Goal: Task Accomplishment & Management: Complete application form

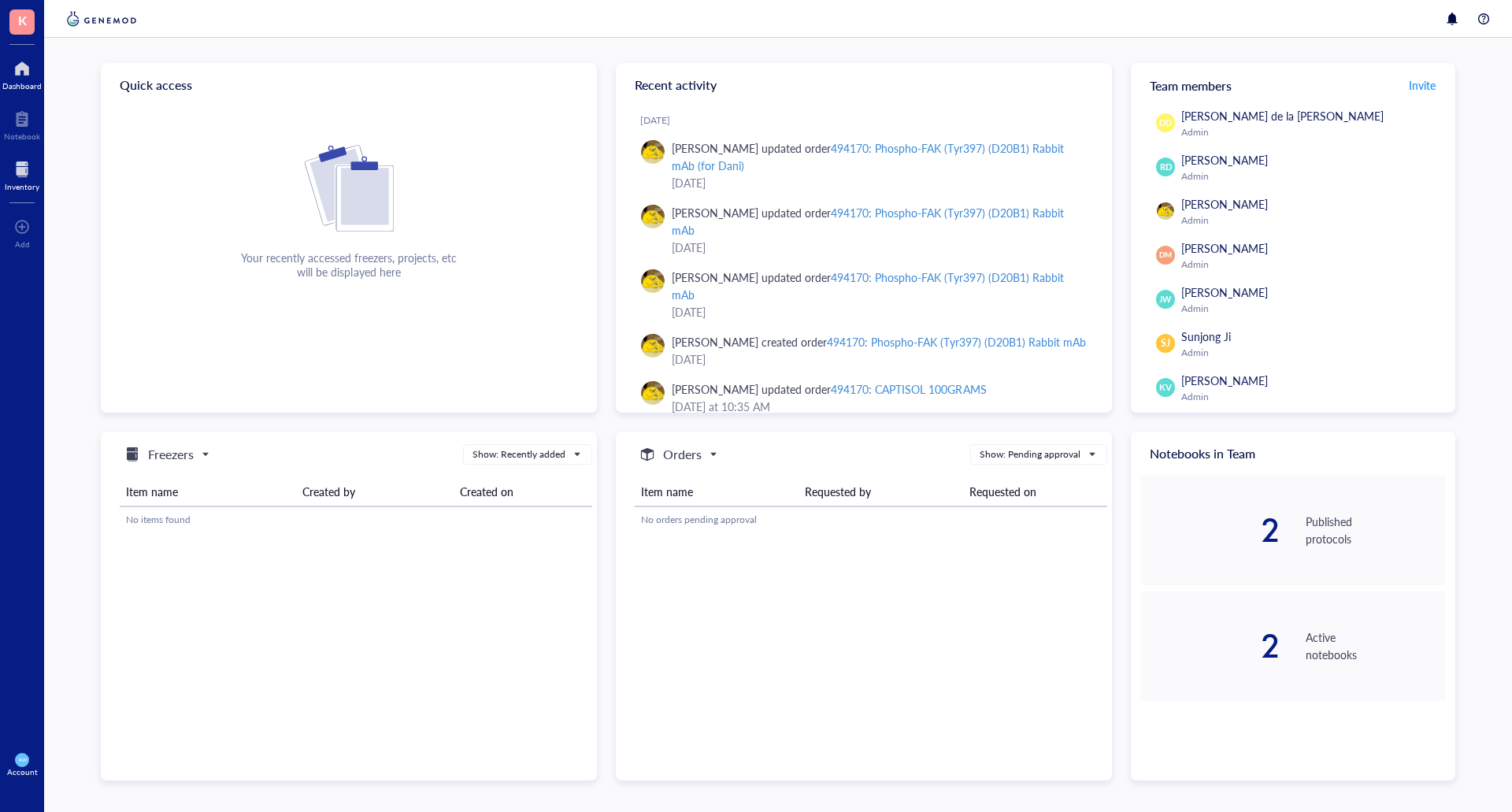
click at [26, 184] on div "Inventory" at bounding box center [22, 186] width 35 height 9
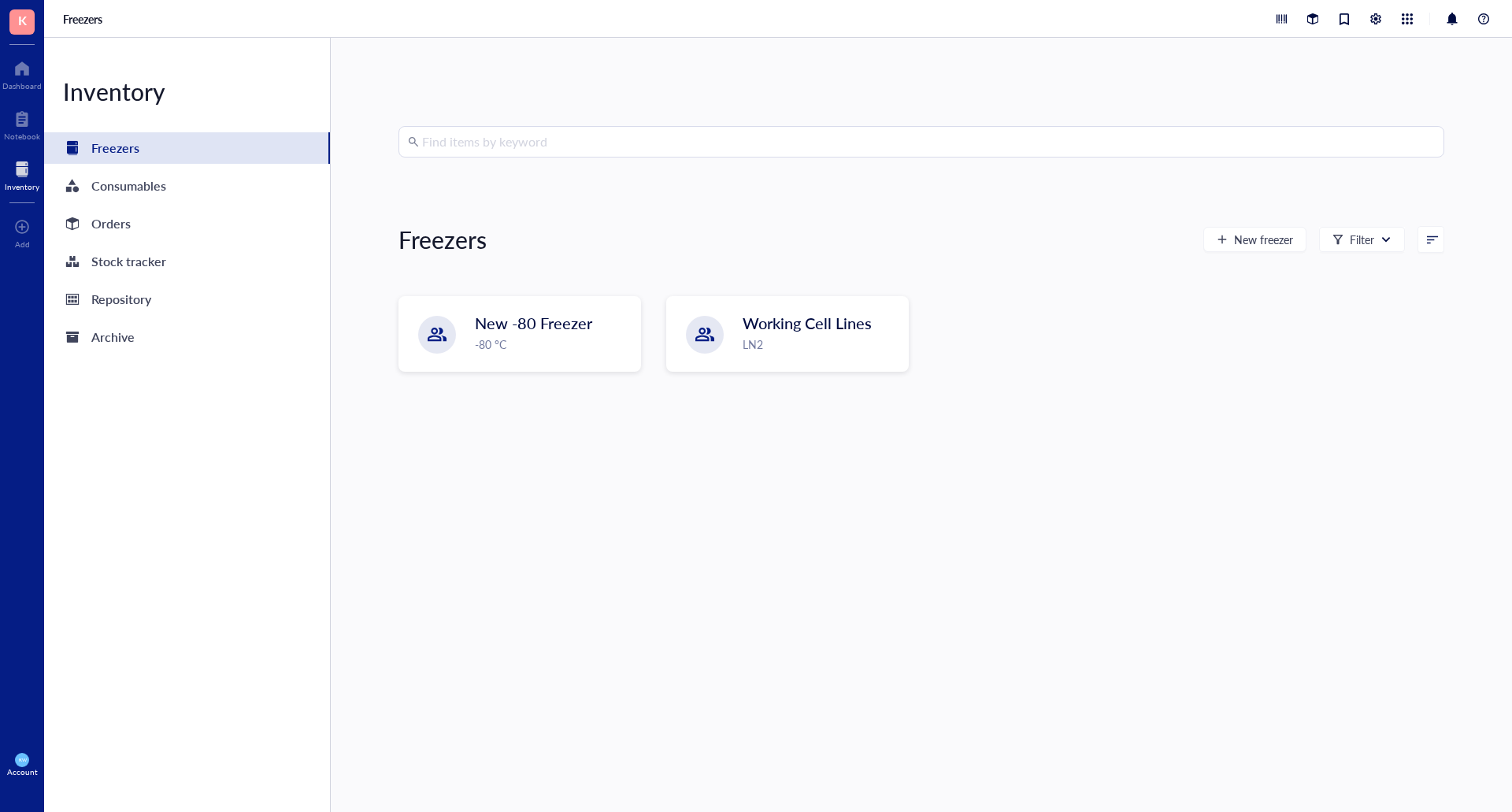
click at [503, 144] on input "search" at bounding box center [929, 141] width 1013 height 30
click at [102, 231] on div "Orders" at bounding box center [111, 224] width 39 height 22
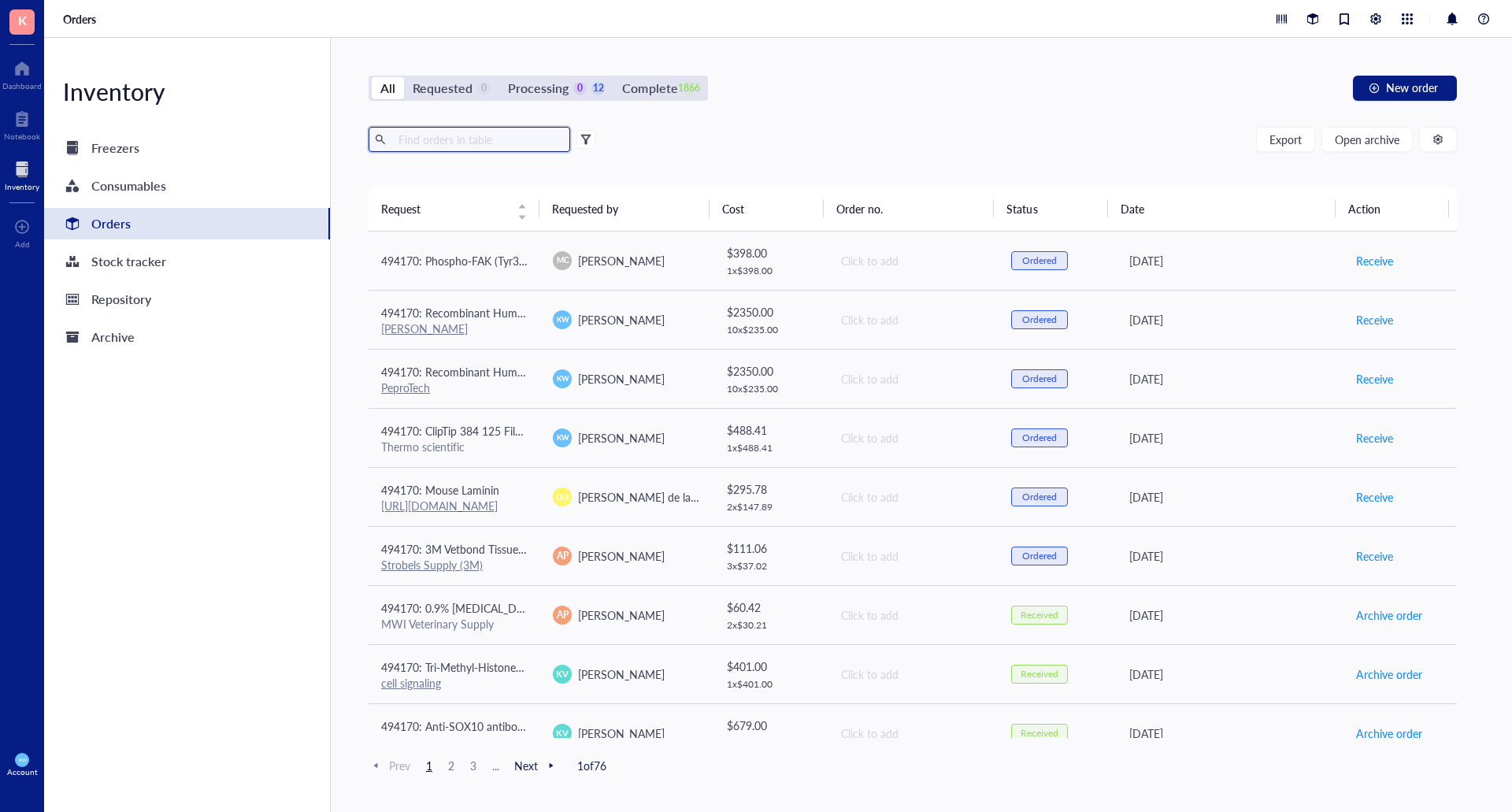
click at [428, 142] on input "text" at bounding box center [478, 139] width 172 height 24
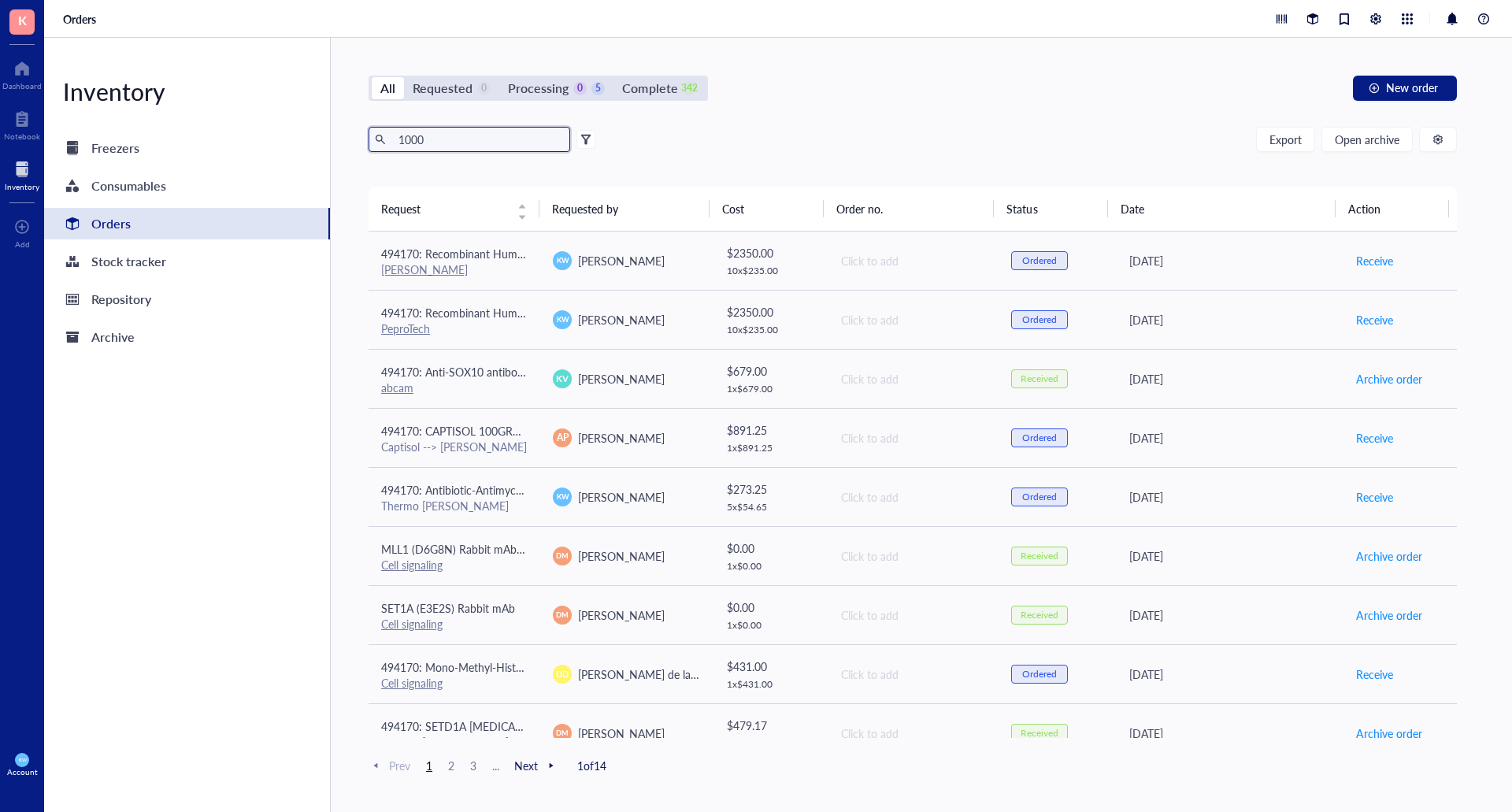
type input "1000"
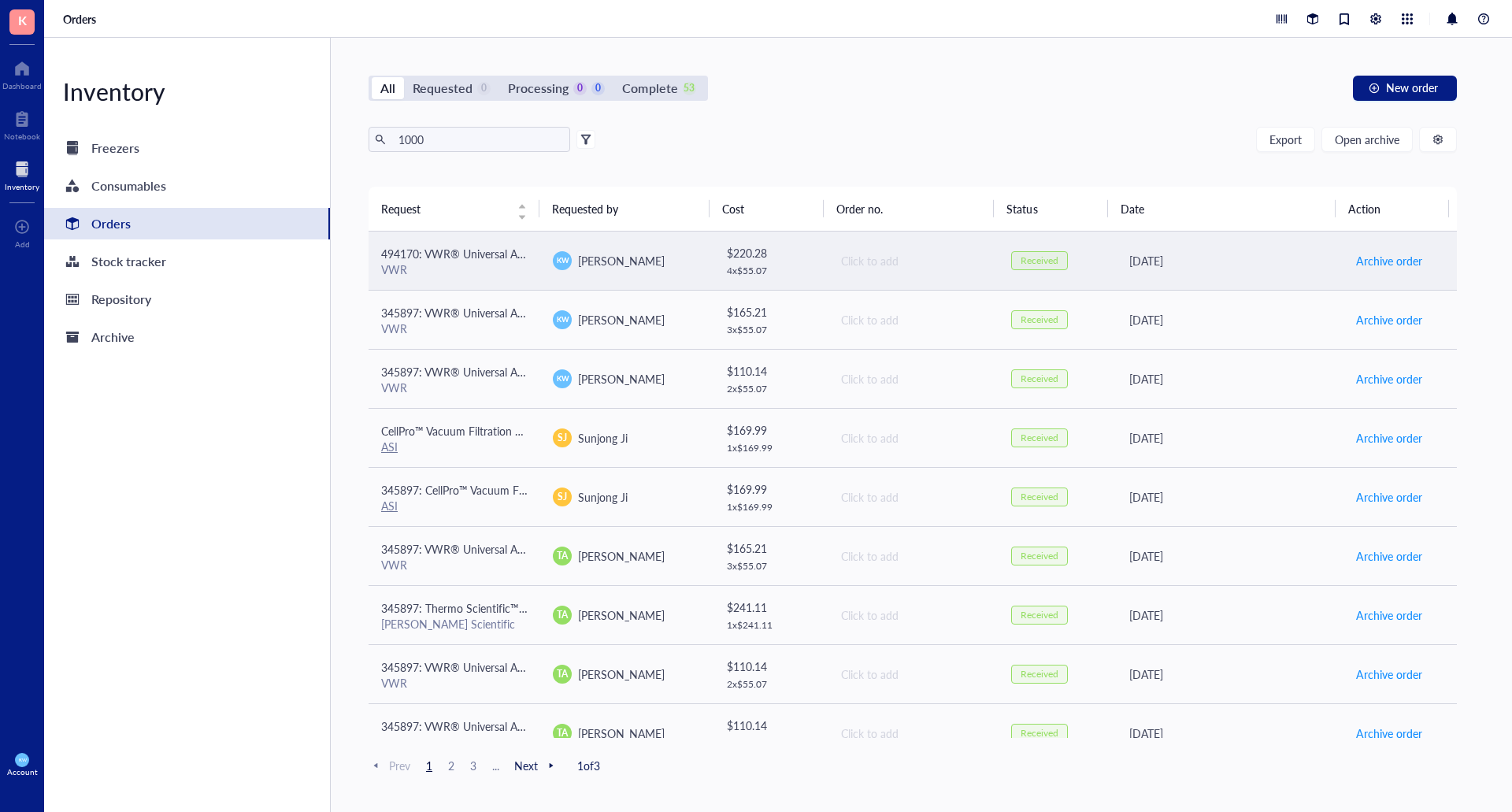
click at [464, 263] on div "VWR" at bounding box center [454, 269] width 146 height 15
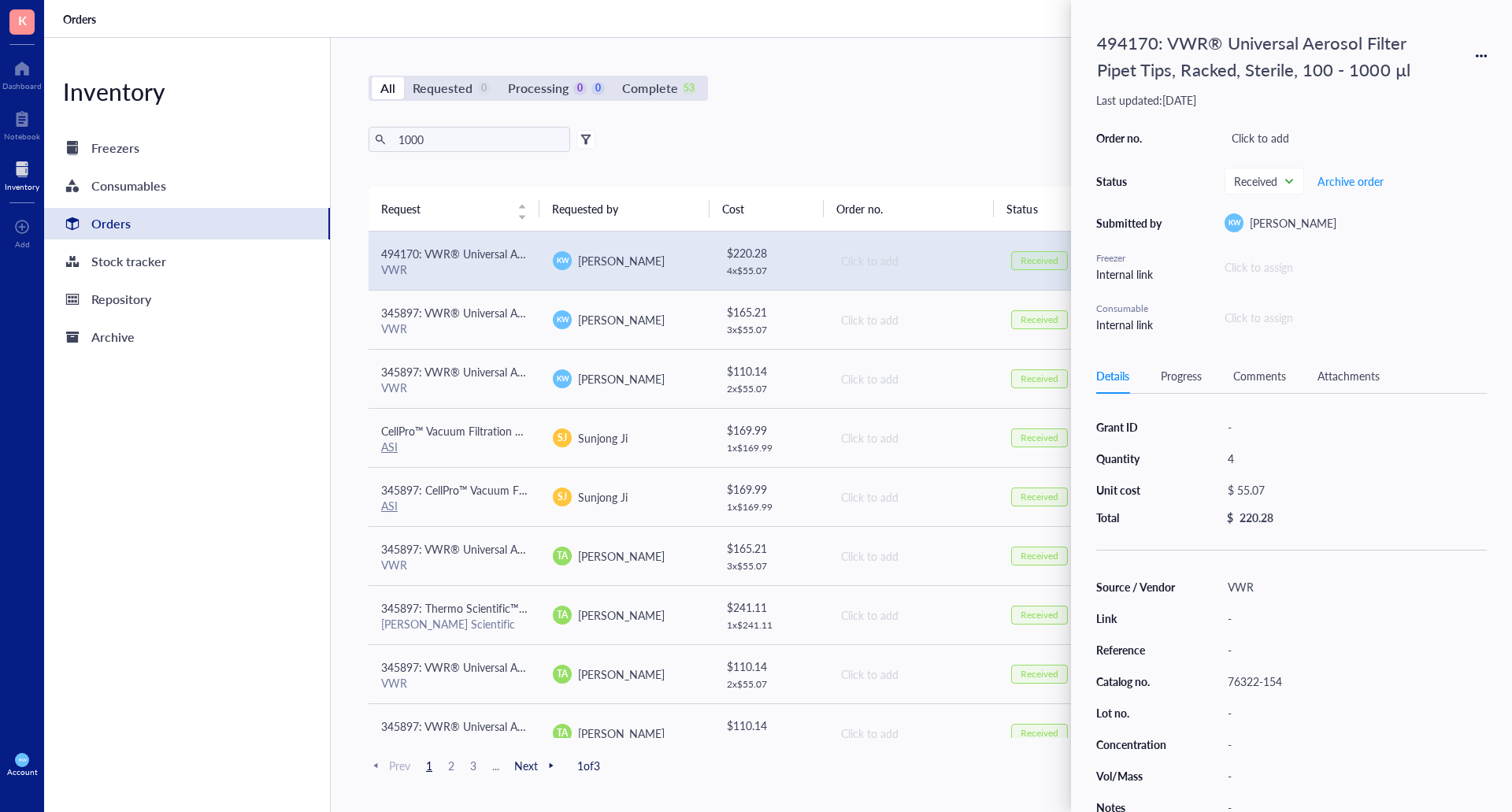
click at [1486, 55] on icon at bounding box center [1486, 56] width 3 height 3
drag, startPoint x: 1397, startPoint y: 78, endPoint x: 1379, endPoint y: 122, distance: 47.5
click at [1397, 77] on span "Request again" at bounding box center [1426, 79] width 99 height 17
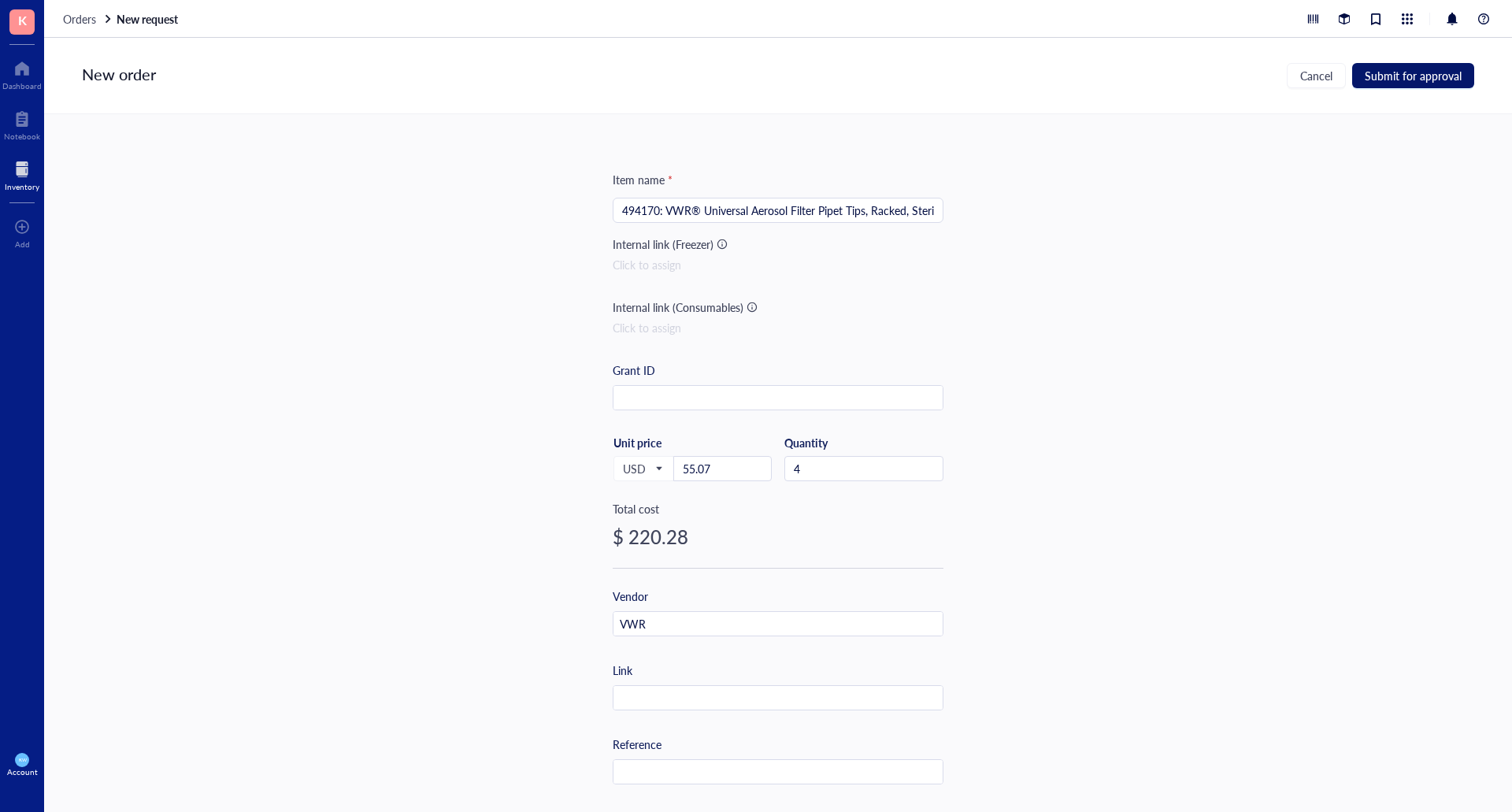
drag, startPoint x: 1424, startPoint y: 78, endPoint x: 1380, endPoint y: 100, distance: 49.2
click at [1423, 78] on span "Submit for approval" at bounding box center [1413, 75] width 97 height 13
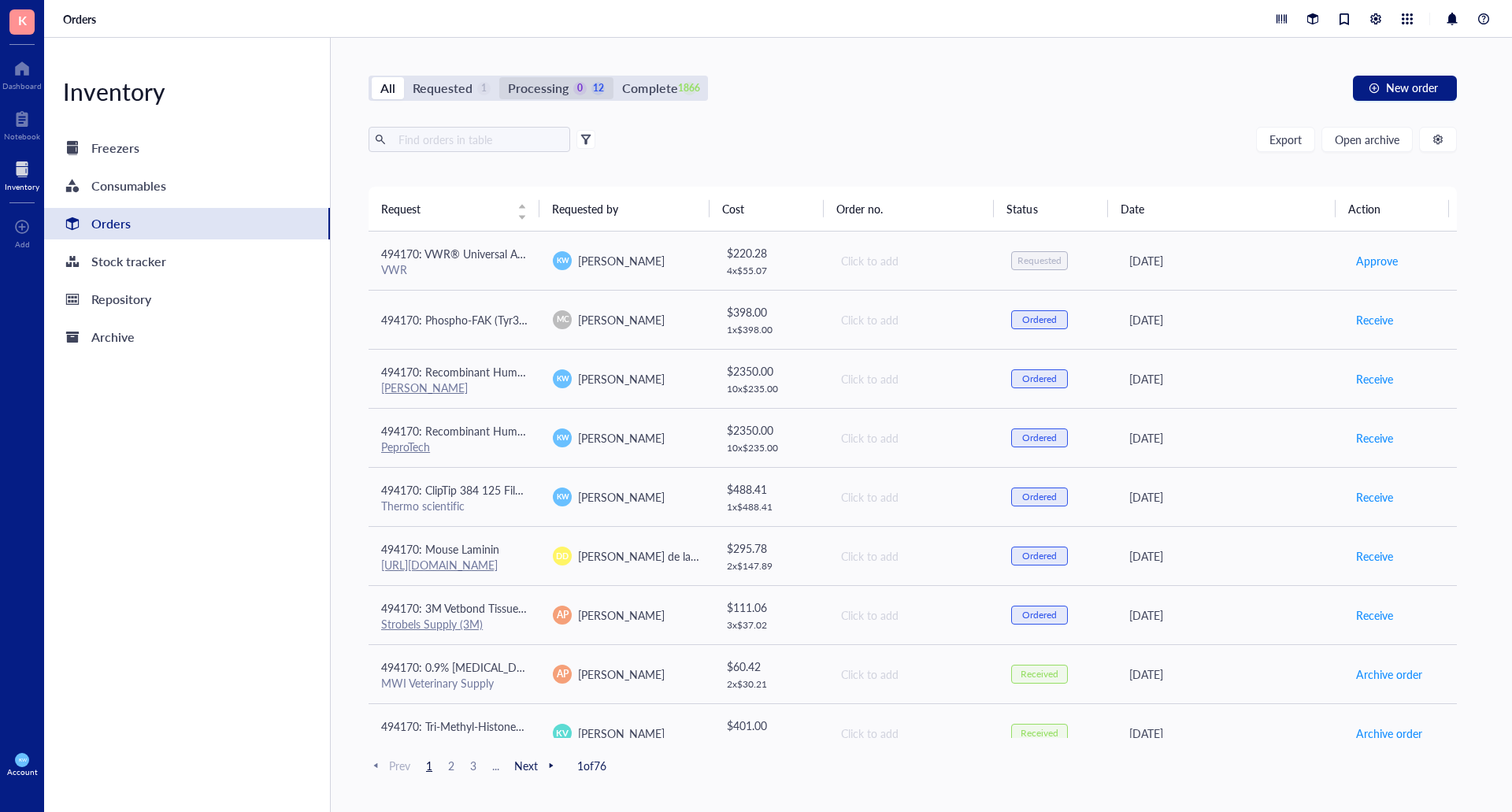
click at [546, 85] on div "Processing" at bounding box center [538, 88] width 61 height 22
click at [500, 77] on input "Processing 0 12" at bounding box center [500, 77] width 0 height 0
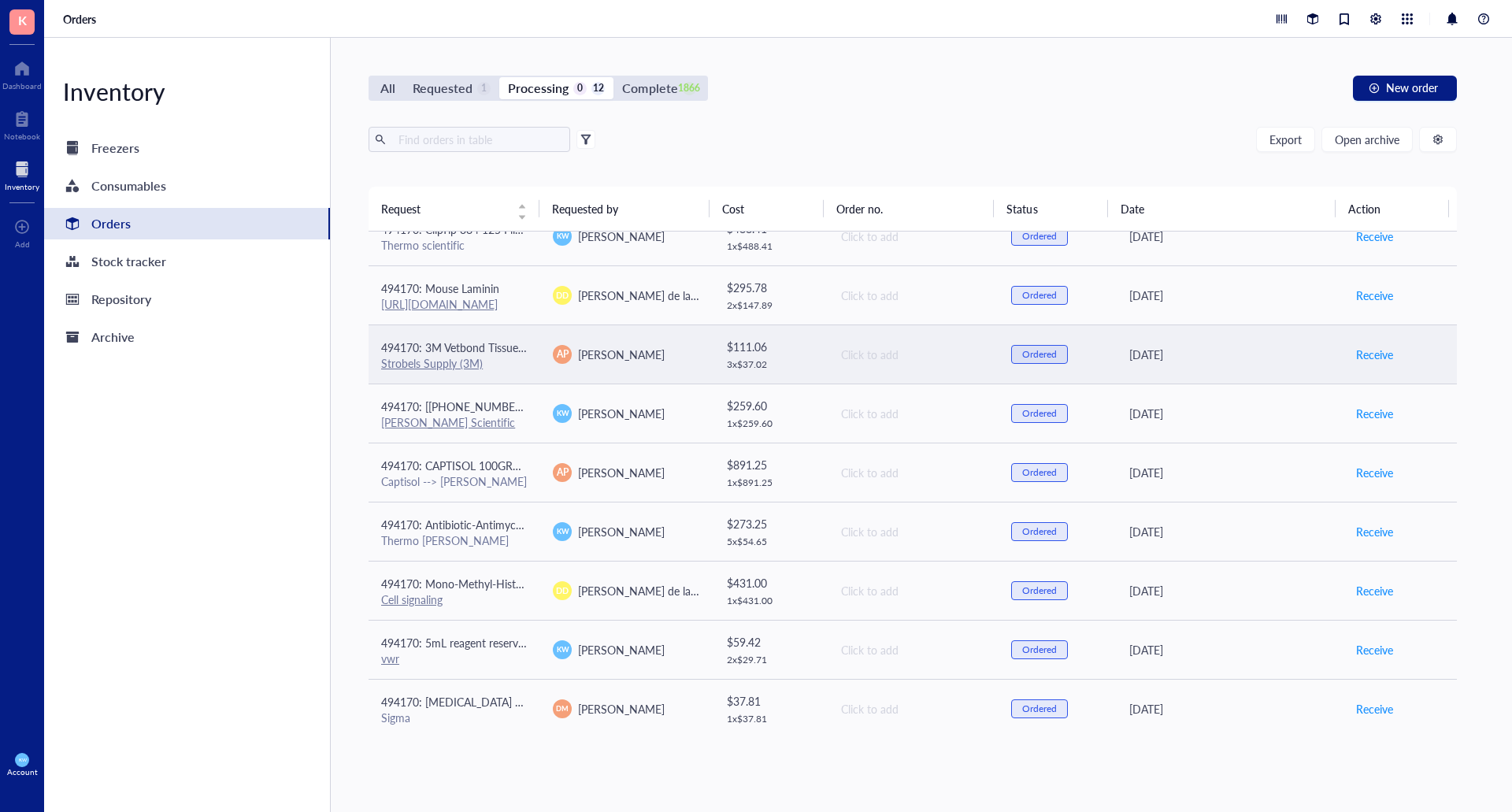
scroll to position [202, 0]
